Goal: Task Accomplishment & Management: Manage account settings

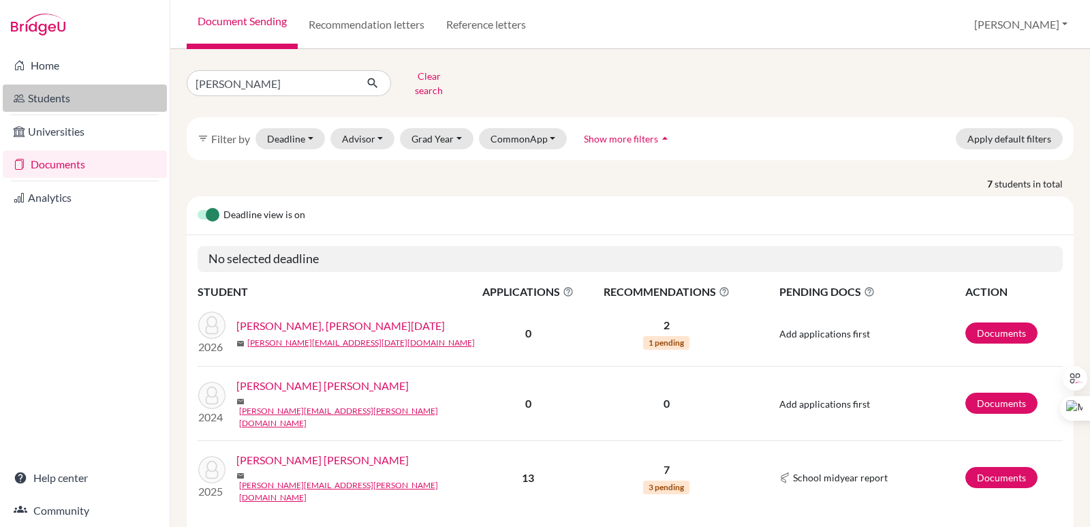
click at [61, 93] on link "Students" at bounding box center [85, 97] width 164 height 27
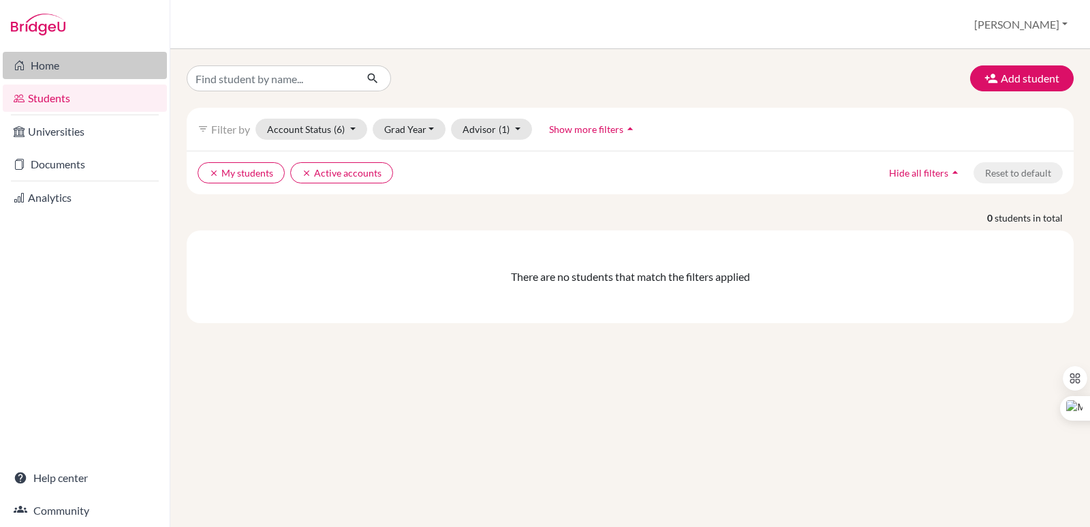
click at [42, 67] on link "Home" at bounding box center [85, 65] width 164 height 27
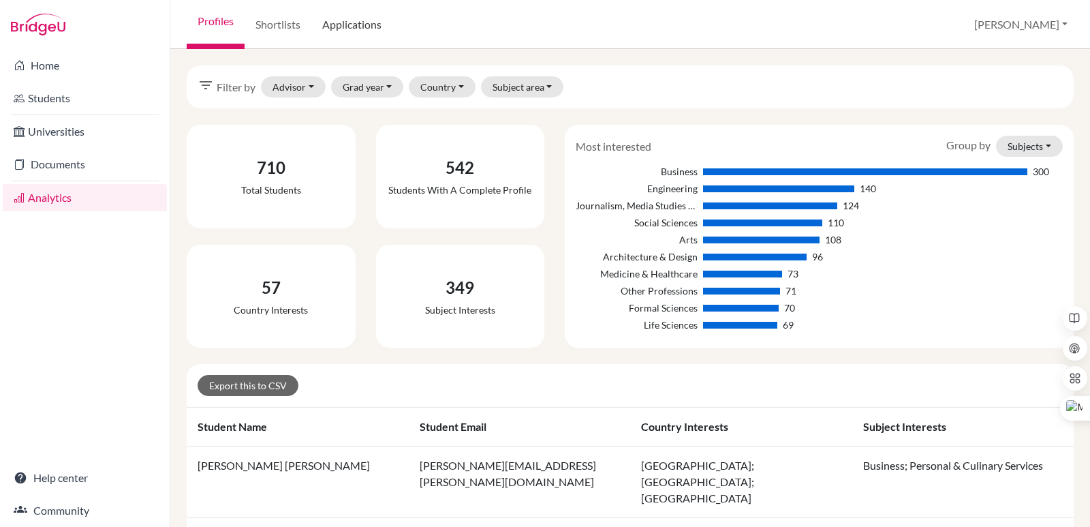
click at [356, 20] on link "Applications" at bounding box center [351, 24] width 81 height 49
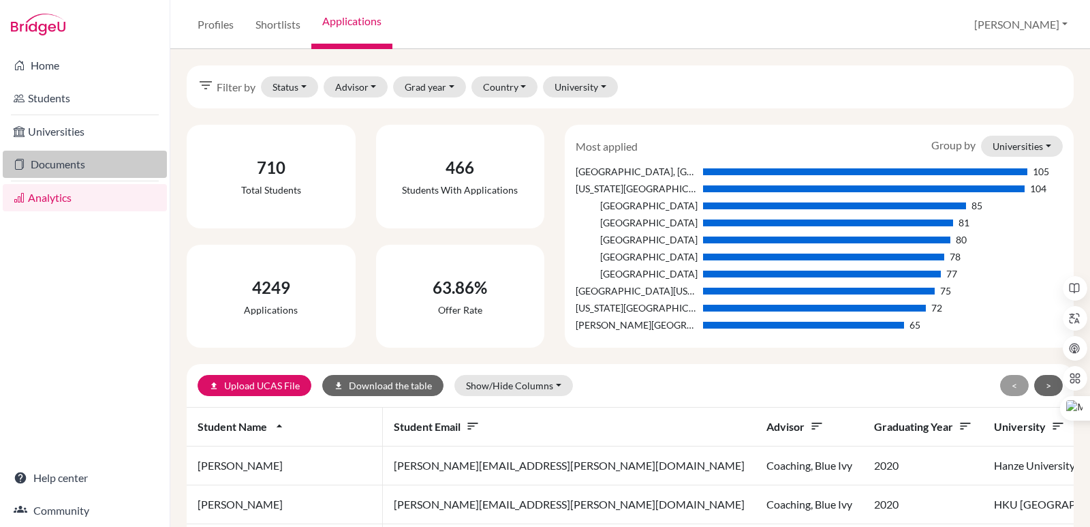
click at [99, 164] on link "Documents" at bounding box center [85, 164] width 164 height 27
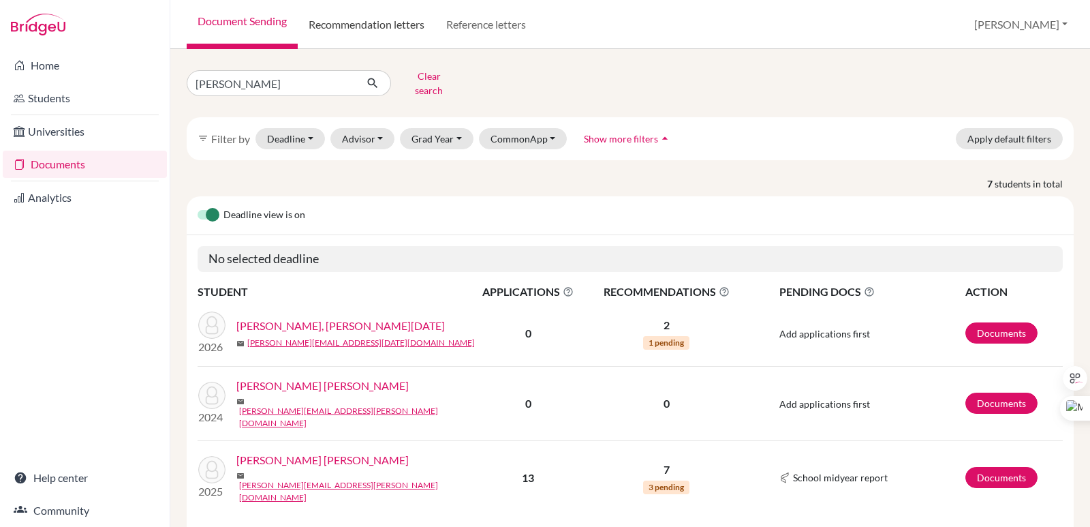
click at [383, 21] on link "Recommendation letters" at bounding box center [367, 24] width 138 height 49
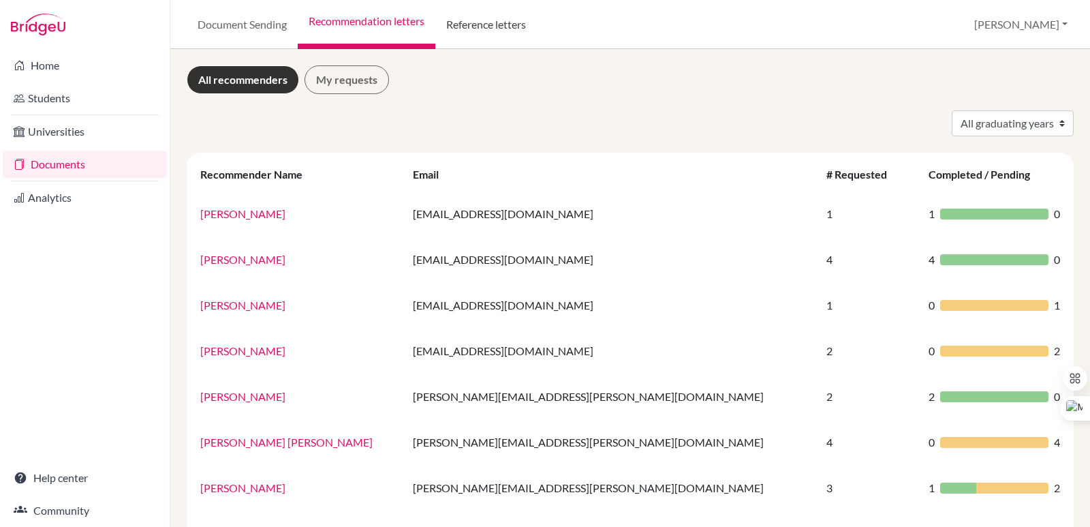
click at [445, 20] on link "Reference letters" at bounding box center [486, 24] width 102 height 49
click at [453, 23] on link "Reference letters" at bounding box center [486, 24] width 102 height 49
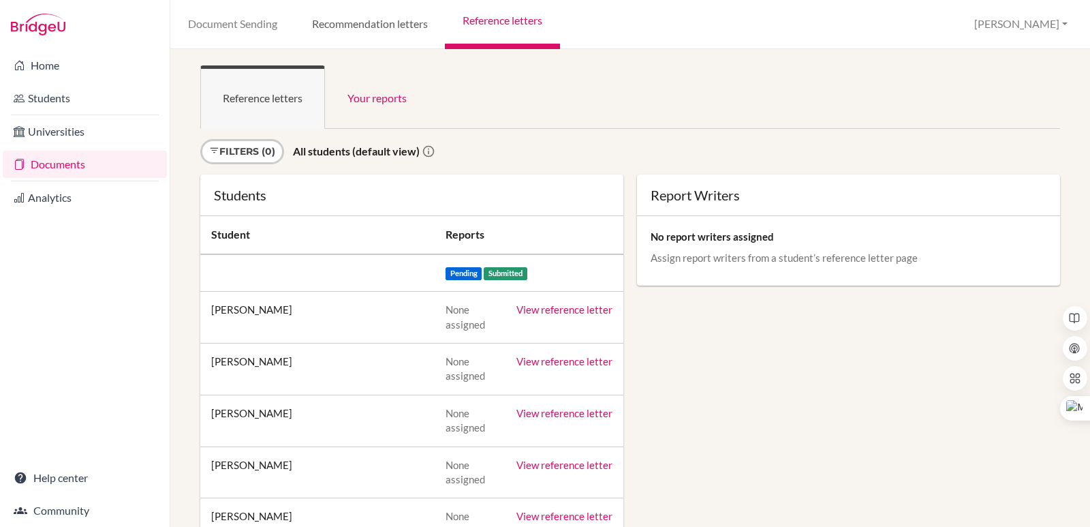
click at [371, 22] on link "Recommendation letters" at bounding box center [369, 24] width 151 height 49
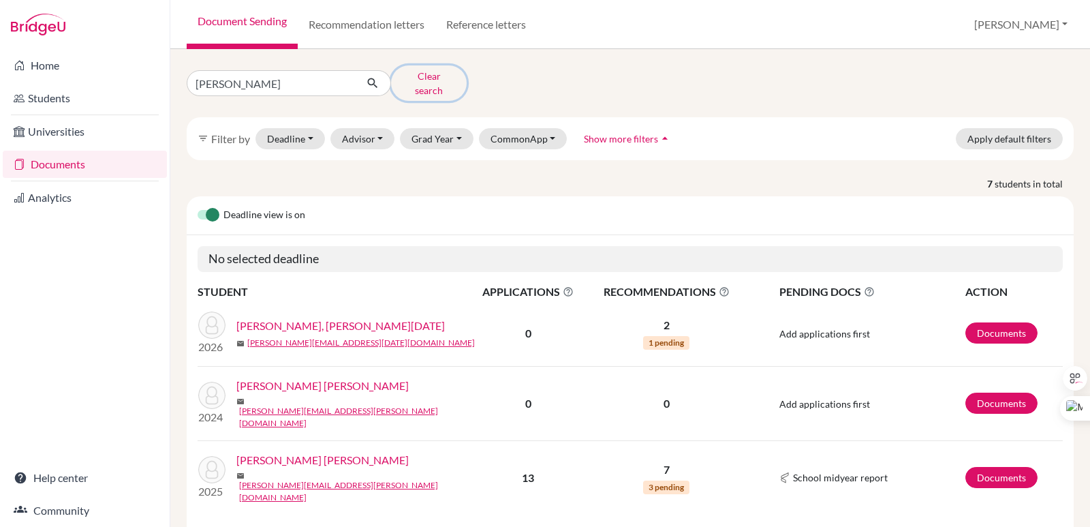
click at [437, 77] on button "Clear search" at bounding box center [429, 82] width 76 height 35
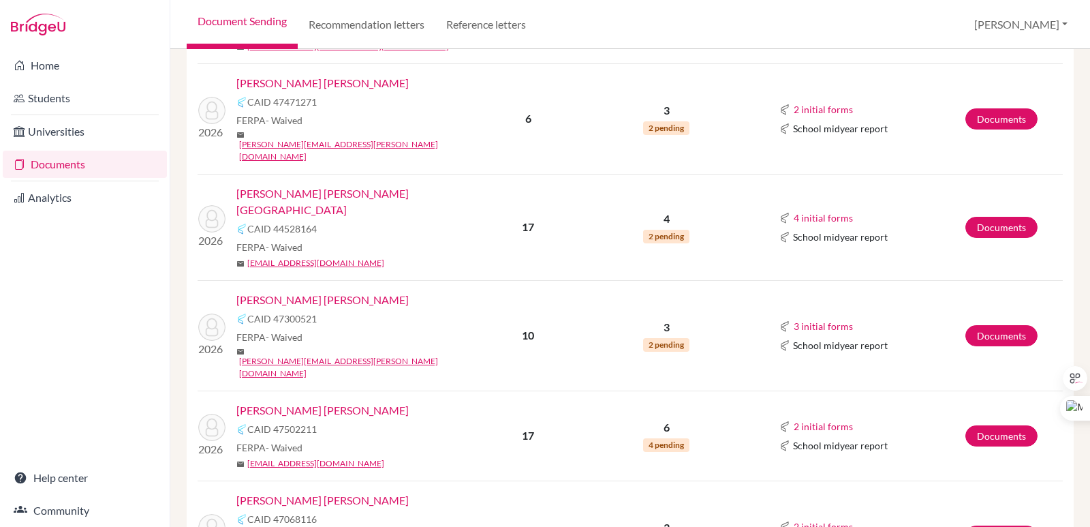
scroll to position [681, 0]
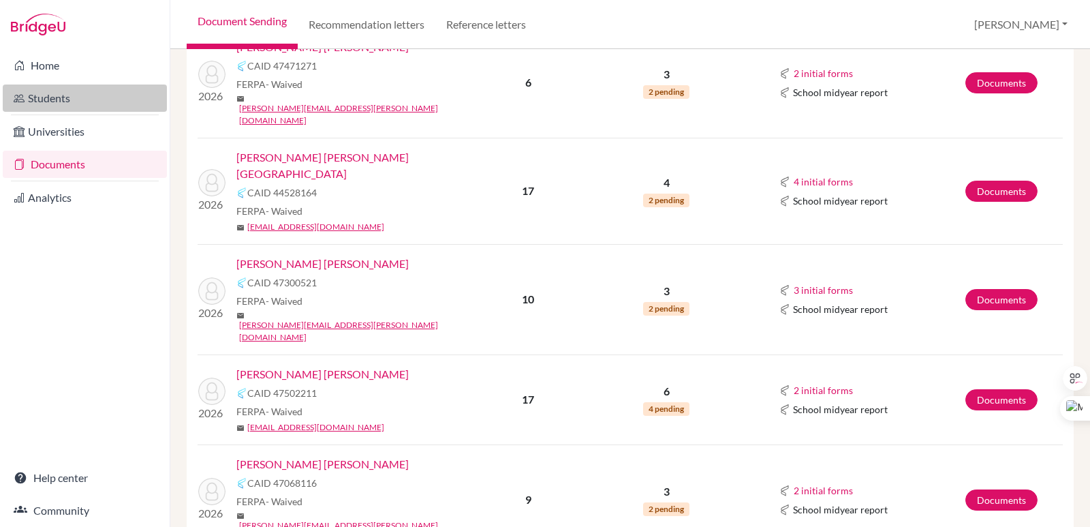
click at [34, 95] on link "Students" at bounding box center [85, 97] width 164 height 27
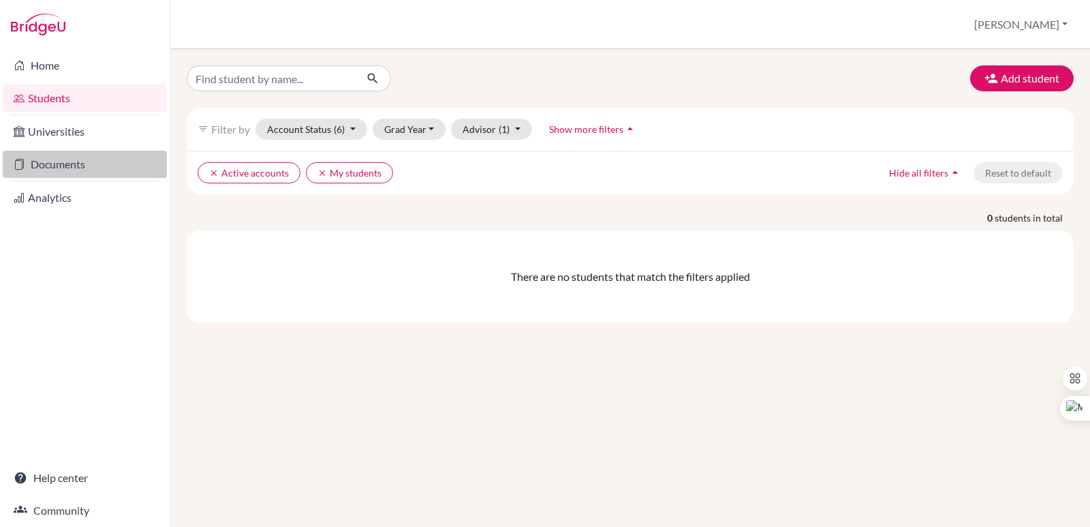
click at [59, 157] on link "Documents" at bounding box center [85, 164] width 164 height 27
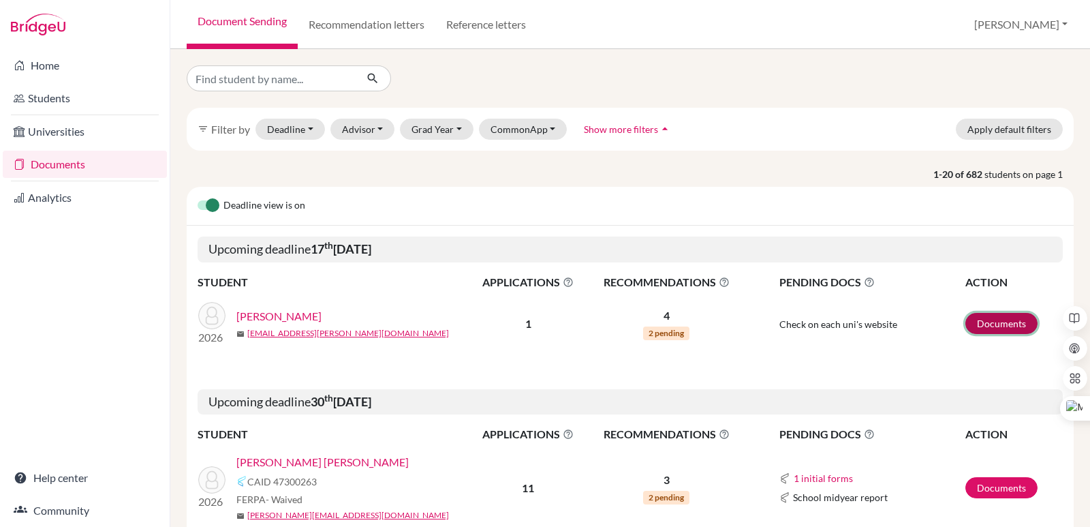
click at [1006, 316] on link "Documents" at bounding box center [1001, 323] width 72 height 21
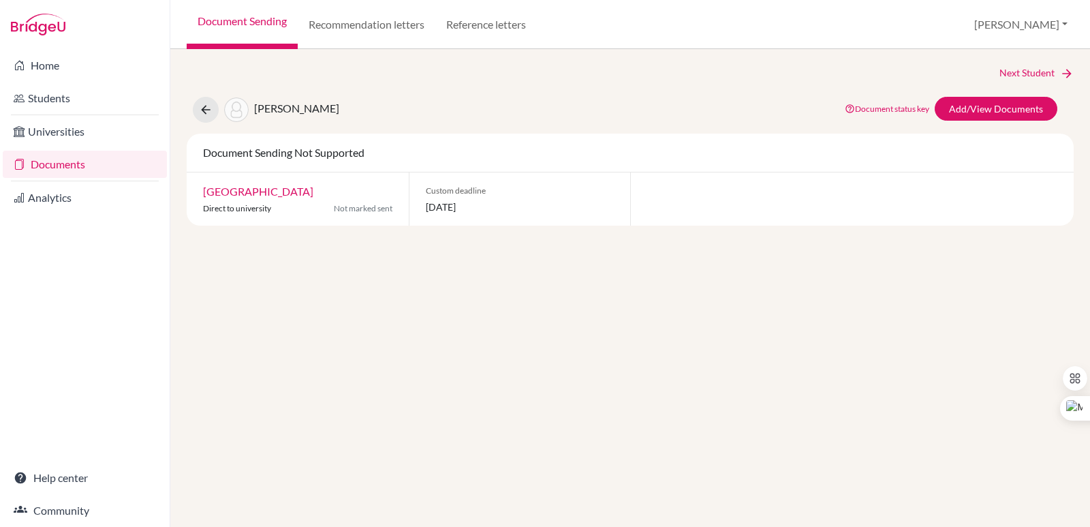
click at [216, 28] on link "Document Sending" at bounding box center [242, 24] width 111 height 49
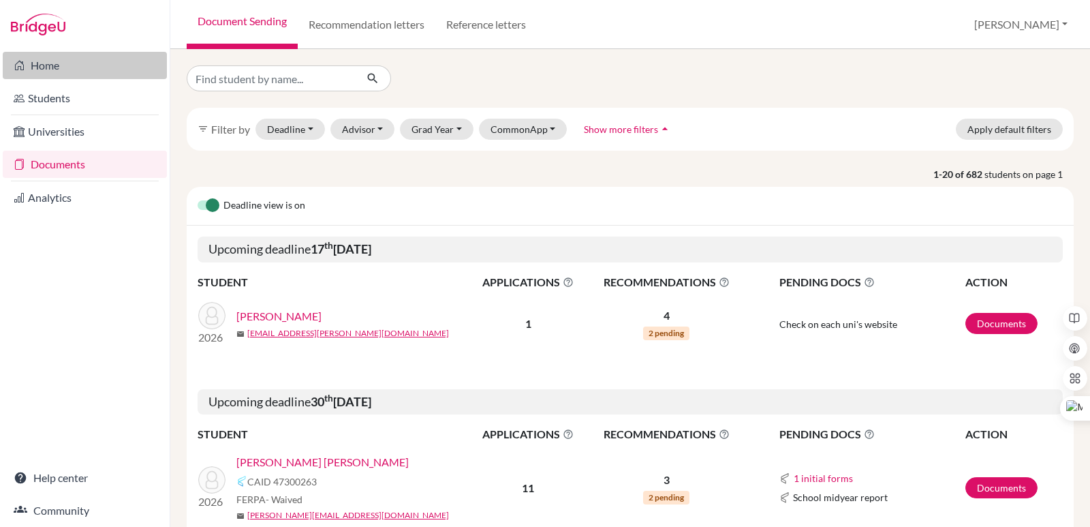
click at [39, 67] on link "Home" at bounding box center [85, 65] width 164 height 27
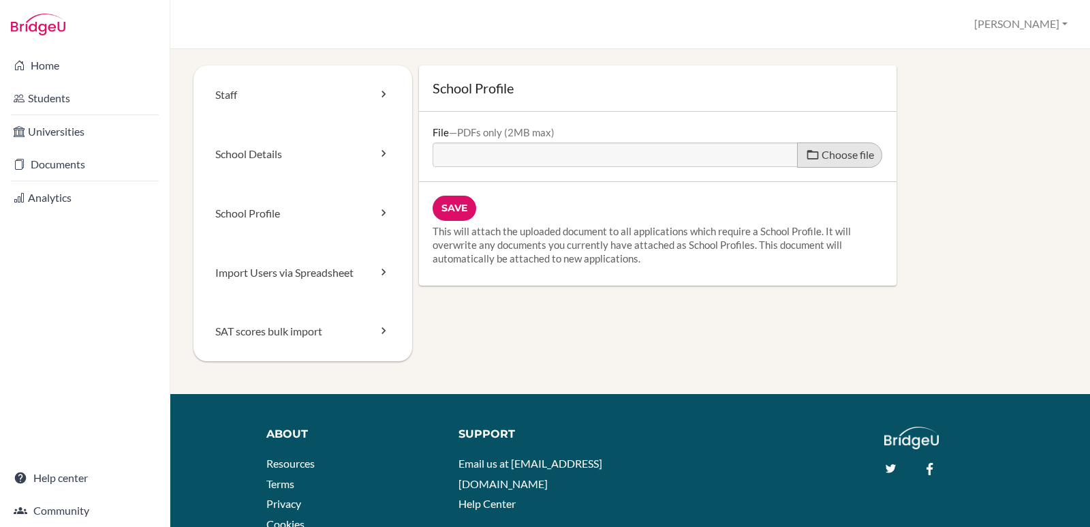
click at [832, 156] on span "Choose file" at bounding box center [848, 154] width 52 height 13
click at [641, 156] on input "Choose file" at bounding box center [537, 150] width 208 height 16
type input "C:\fakepath\School Profile 2025-2026!.pdf"
type input "School Profile 2025-2026!.pdf"
click at [459, 211] on input "Save" at bounding box center [455, 208] width 44 height 25
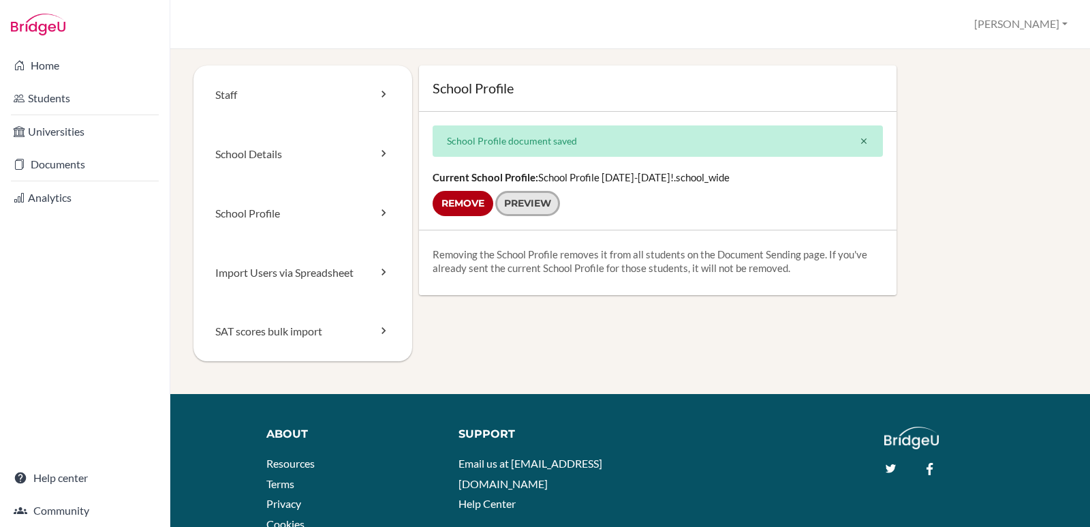
click at [508, 198] on link "Preview" at bounding box center [527, 203] width 65 height 25
click at [370, 167] on link "School Details" at bounding box center [302, 154] width 219 height 59
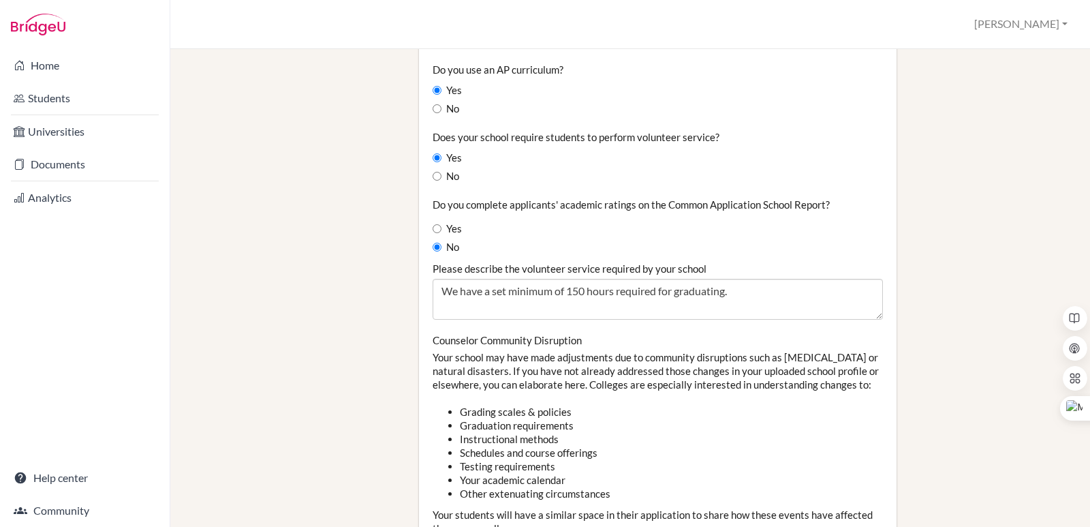
scroll to position [1090, 0]
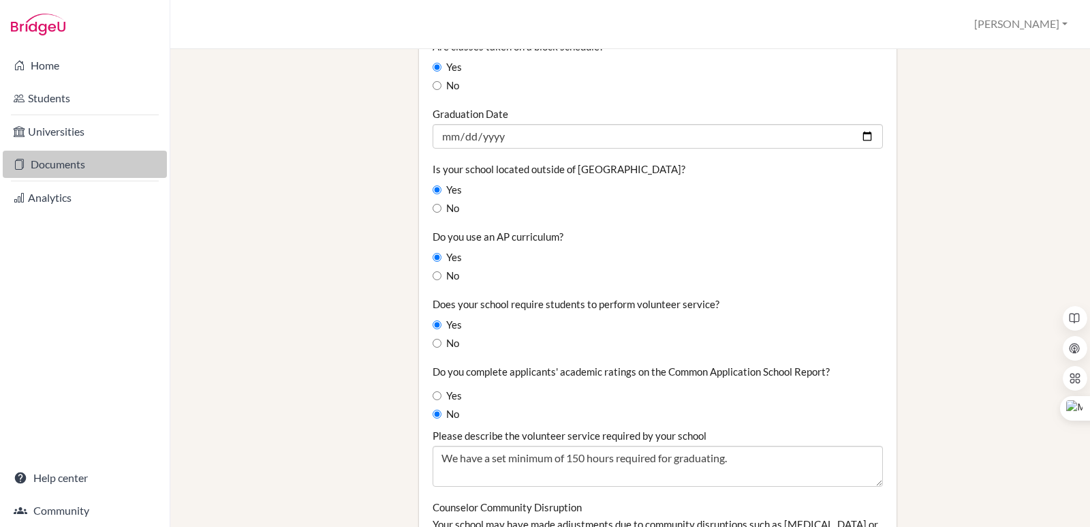
click at [82, 176] on link "Documents" at bounding box center [85, 164] width 164 height 27
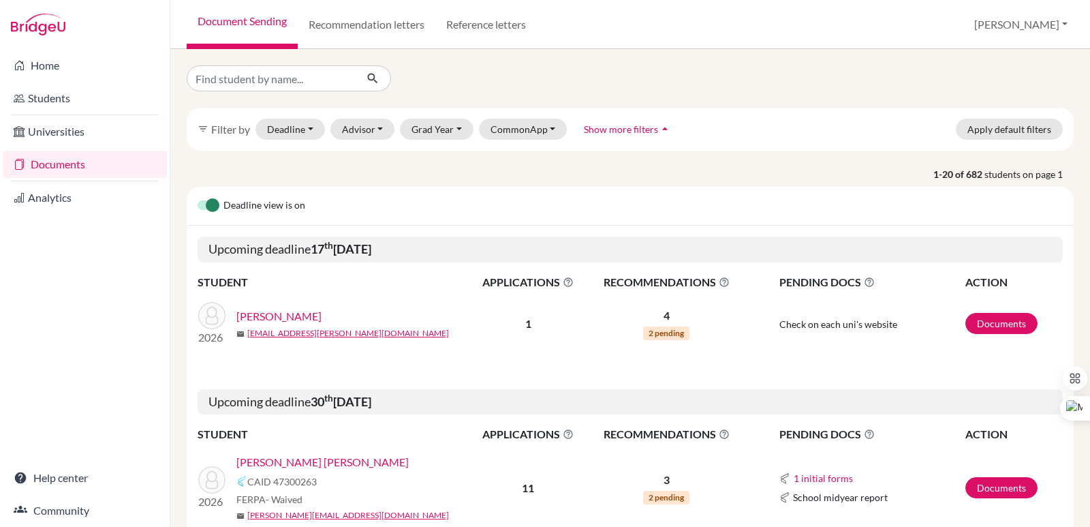
click at [198, 198] on label at bounding box center [198, 198] width 0 height 0
click at [208, 204] on input "checkbox" at bounding box center [203, 205] width 11 height 14
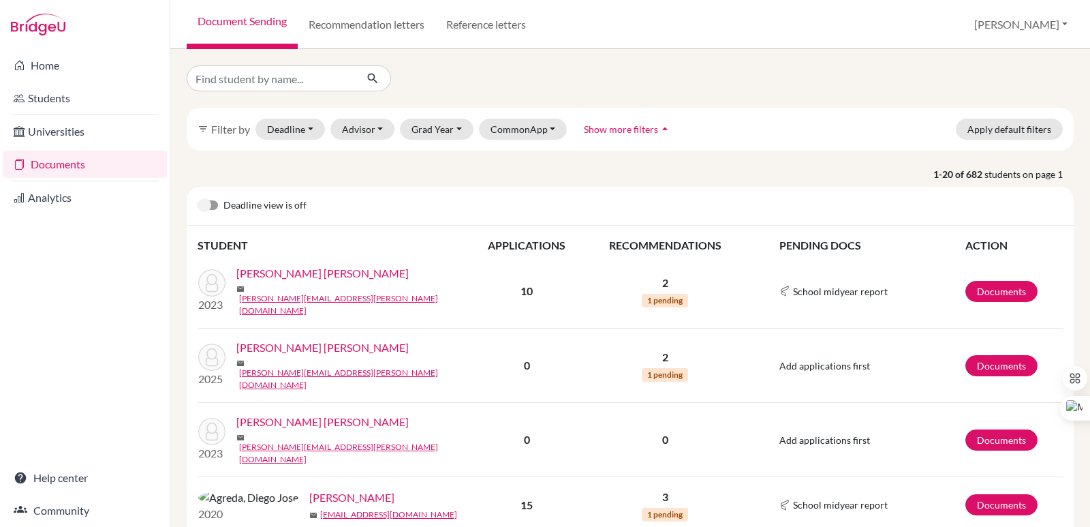
click at [198, 198] on label at bounding box center [198, 198] width 0 height 0
click at [208, 204] on input "checkbox" at bounding box center [203, 205] width 11 height 14
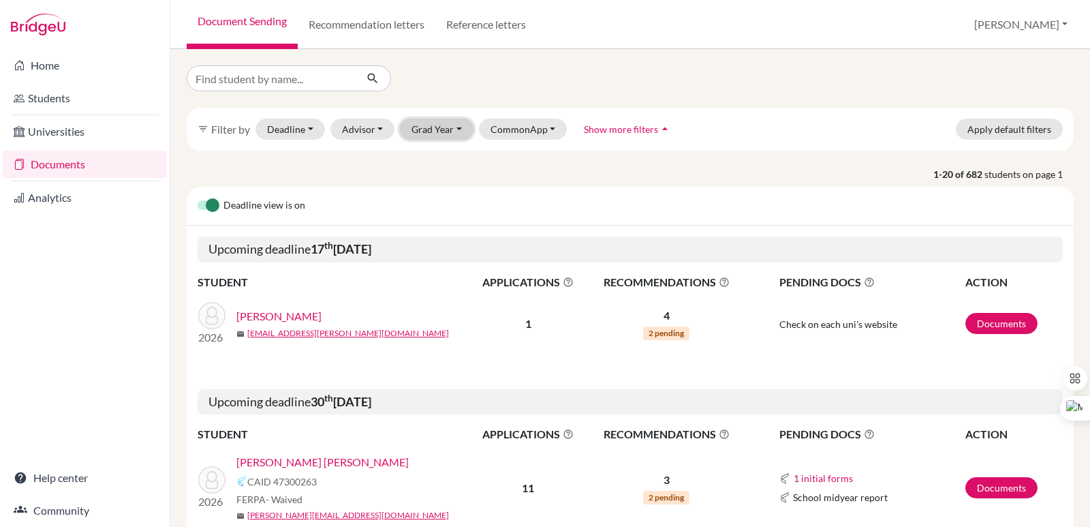
click at [420, 134] on button "Grad Year" at bounding box center [437, 129] width 74 height 21
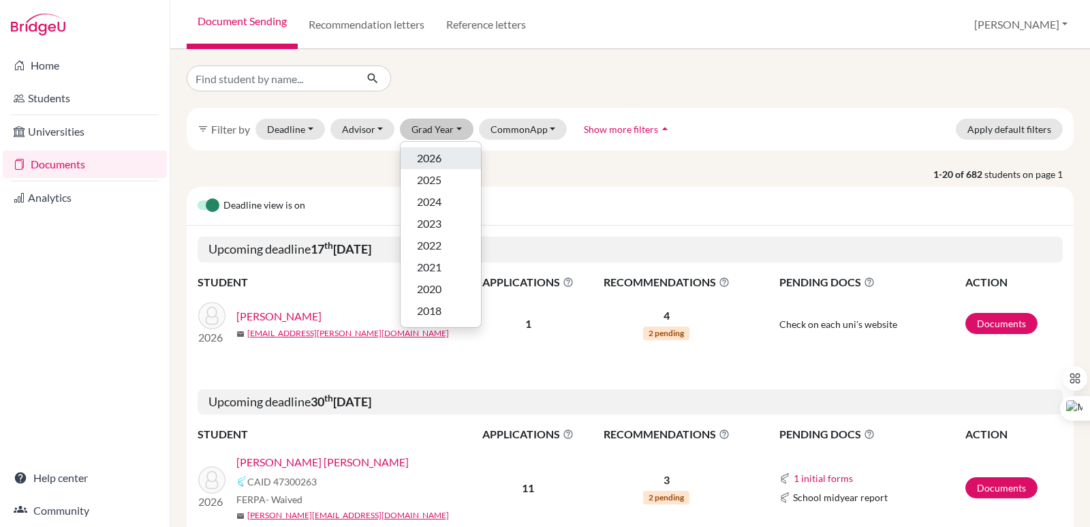
click at [427, 151] on span "2026" at bounding box center [429, 158] width 25 height 16
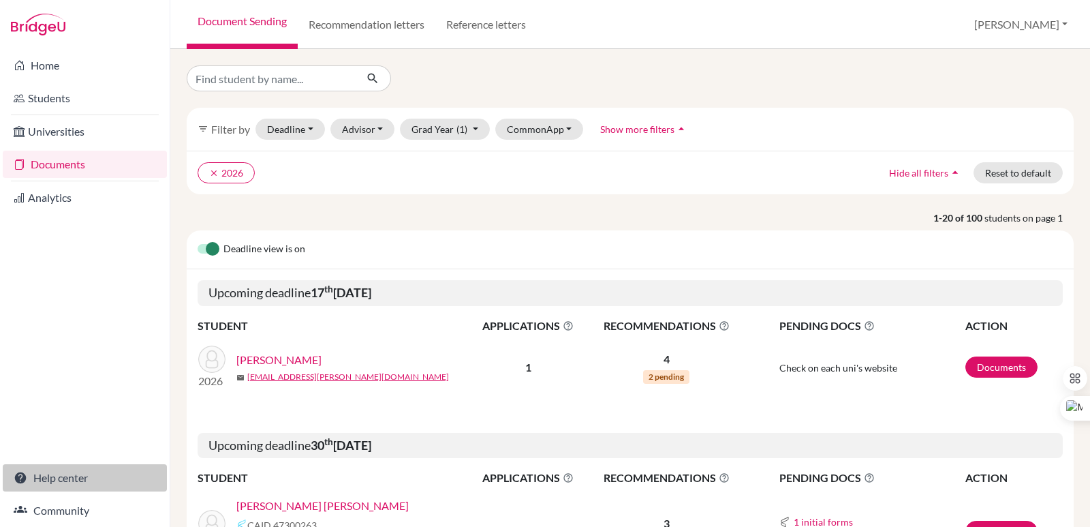
click at [72, 484] on link "Help center" at bounding box center [85, 477] width 164 height 27
click at [215, 174] on icon "clear" at bounding box center [214, 173] width 10 height 10
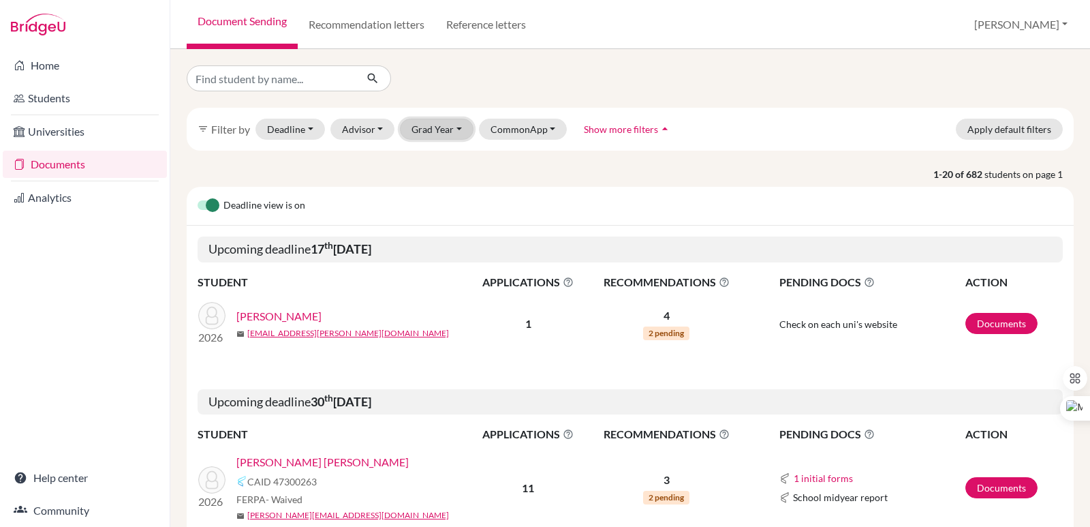
click at [434, 137] on button "Grad Year" at bounding box center [437, 129] width 74 height 21
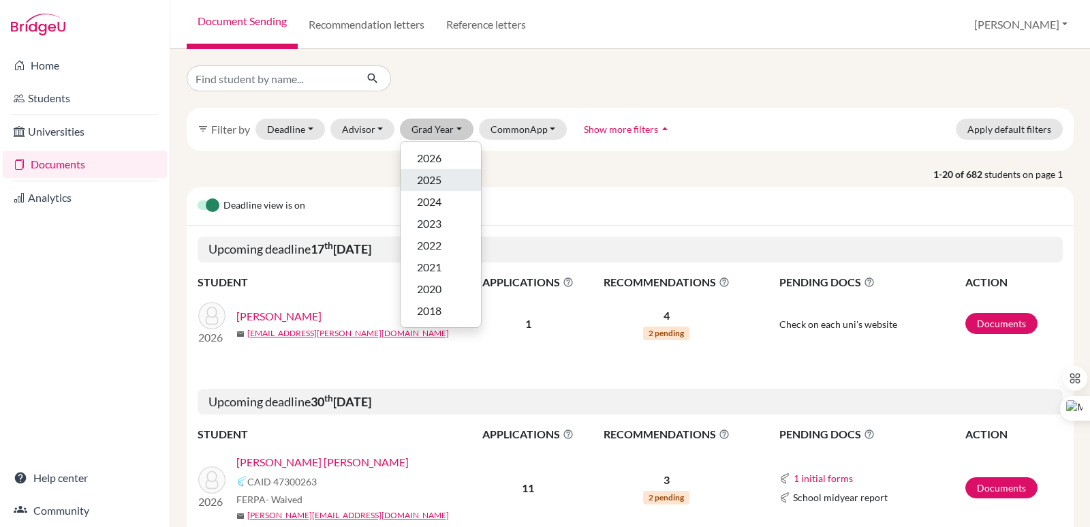
click at [425, 183] on span "2025" at bounding box center [429, 180] width 25 height 16
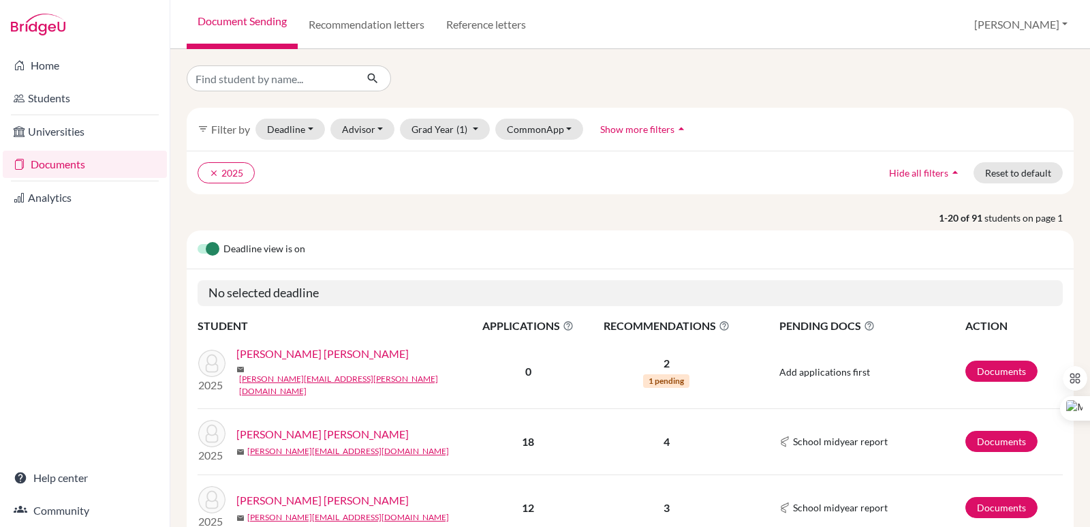
click at [943, 362] on td "Add applications first" at bounding box center [856, 371] width 218 height 74
click at [989, 360] on link "Documents" at bounding box center [1001, 370] width 72 height 21
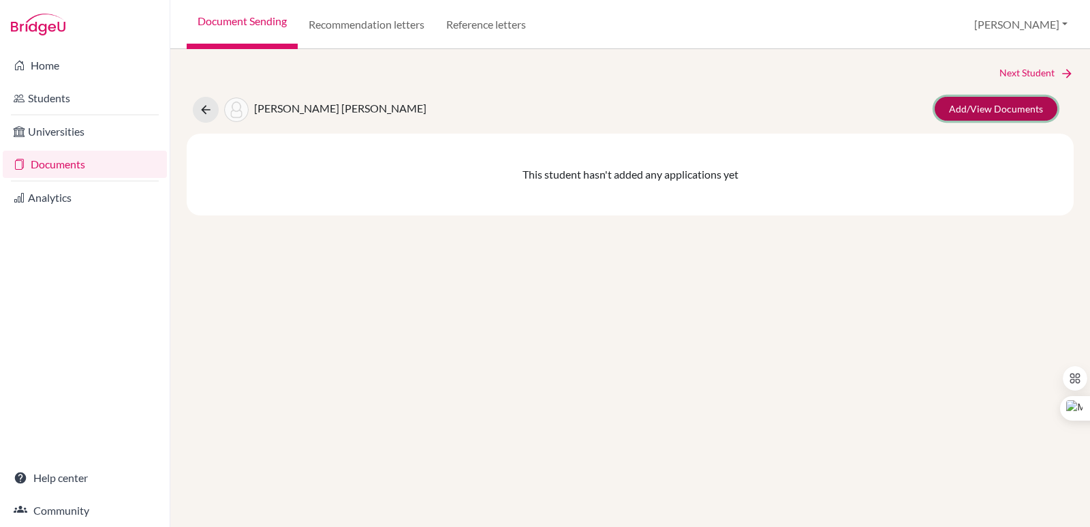
click at [1014, 110] on link "Add/View Documents" at bounding box center [996, 109] width 123 height 24
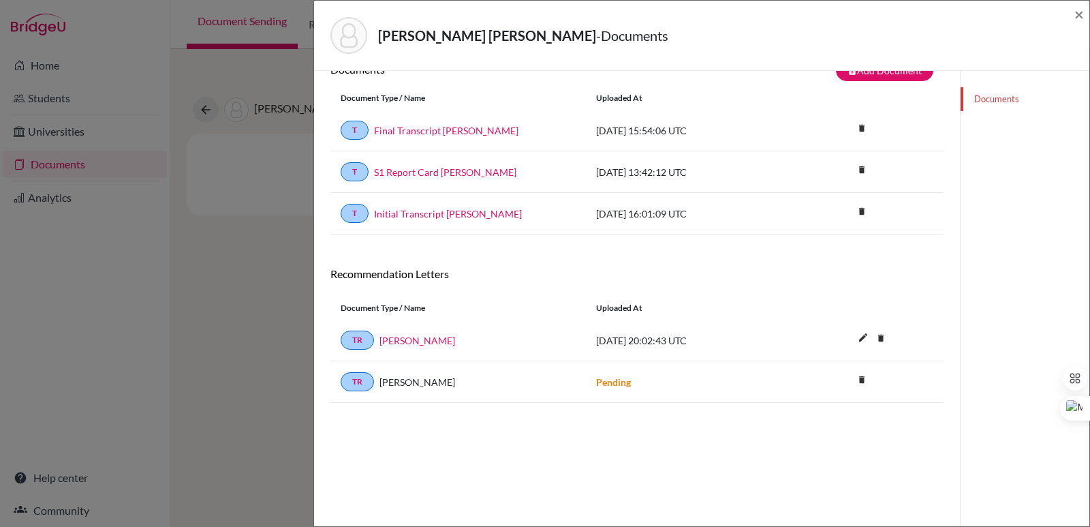
scroll to position [3, 0]
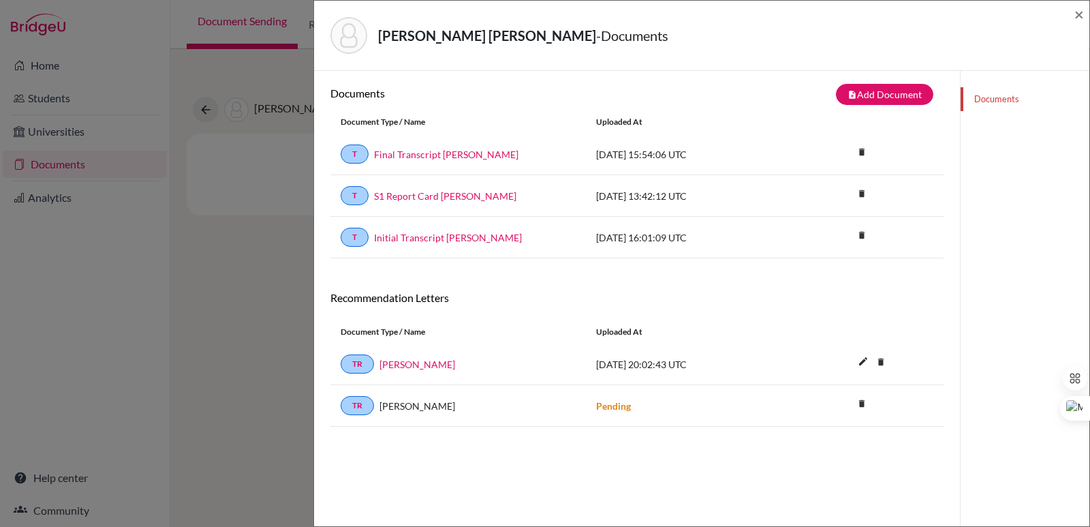
click at [1073, 14] on div "[PERSON_NAME] [PERSON_NAME] - Documents ×" at bounding box center [702, 35] width 764 height 59
click at [1080, 21] on span "×" at bounding box center [1079, 14] width 10 height 20
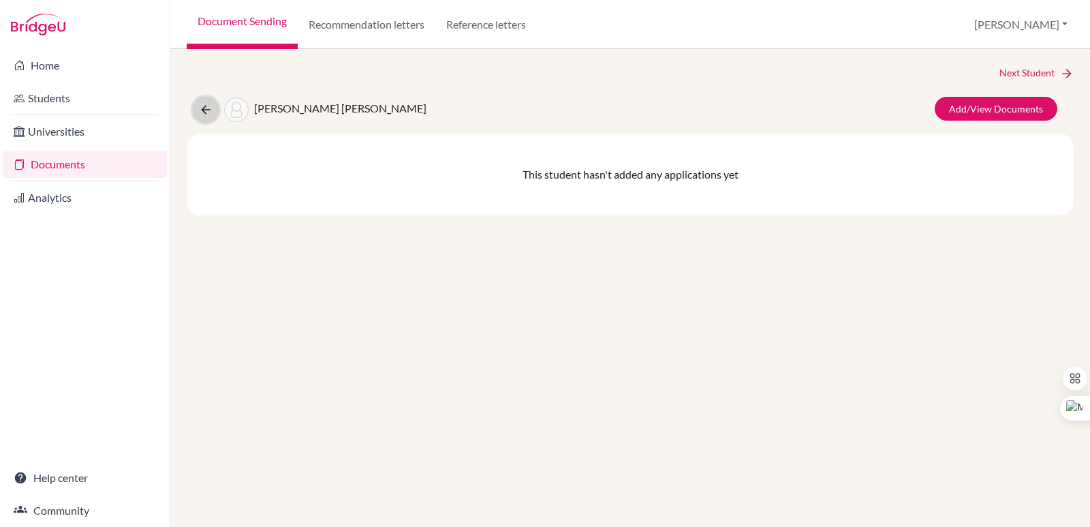
click at [211, 104] on icon at bounding box center [206, 110] width 14 height 14
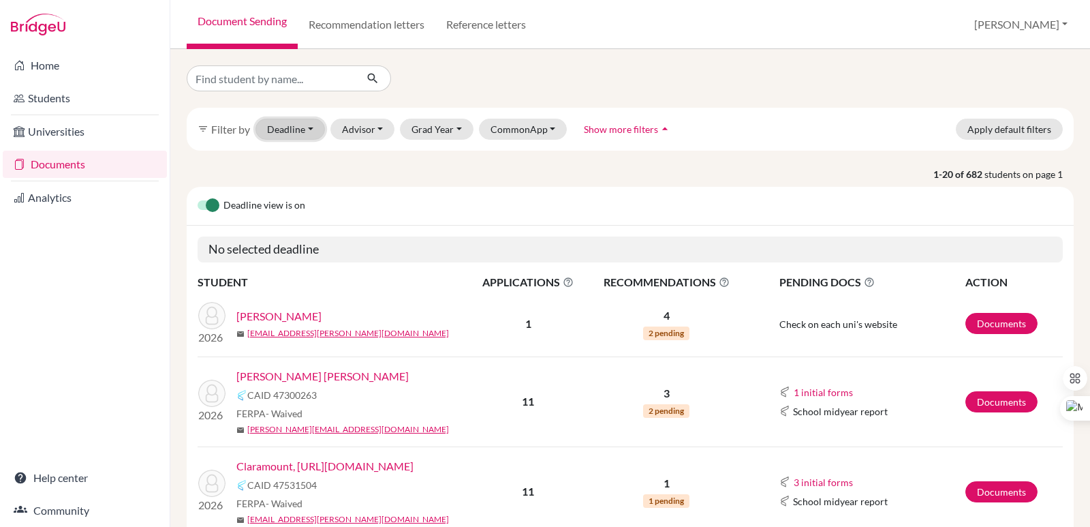
click at [310, 131] on button "Deadline - Select a date range Or double click for a single date selection [DAT…" at bounding box center [289, 129] width 69 height 21
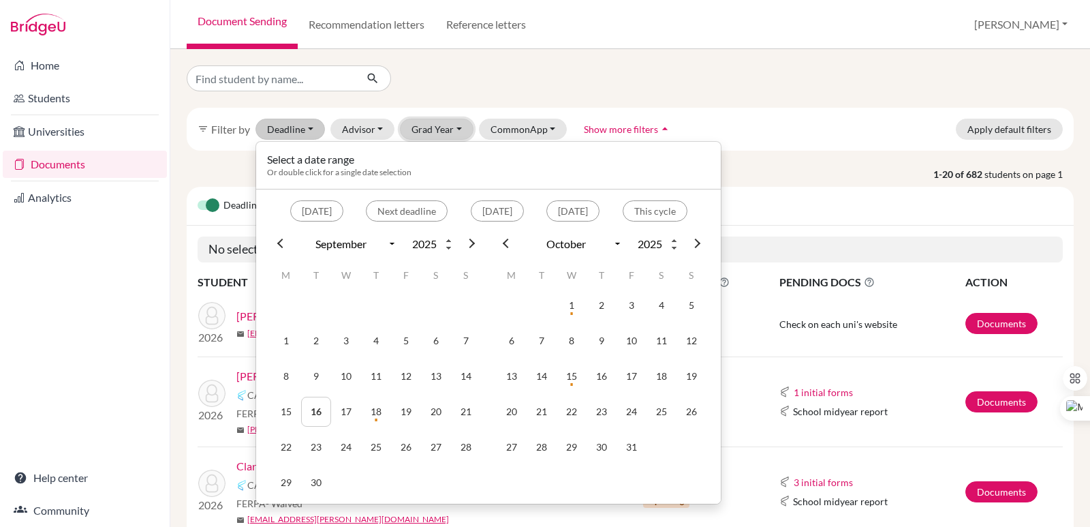
click at [429, 131] on button "Grad Year" at bounding box center [437, 129] width 74 height 21
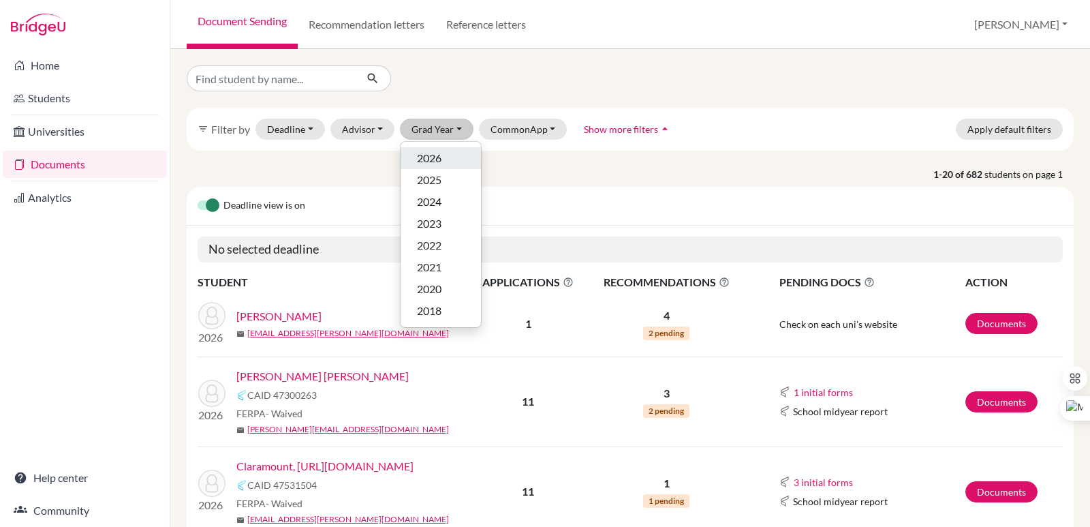
click at [434, 159] on span "2026" at bounding box center [429, 158] width 25 height 16
